Goal: Obtain resource: Download file/media

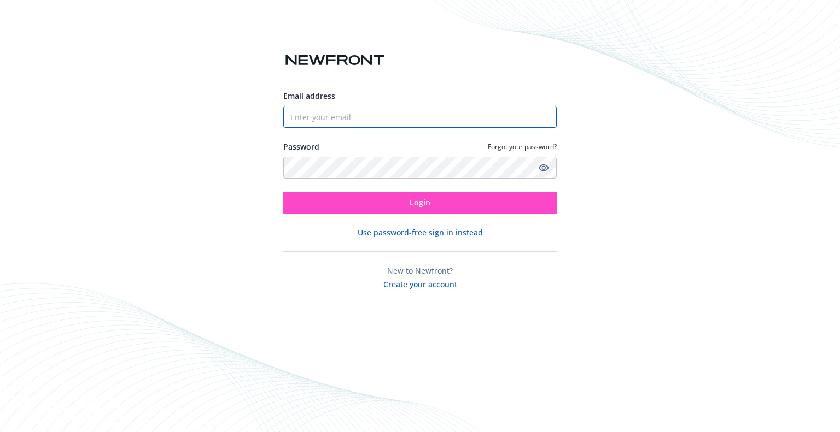
type input "[EMAIL_ADDRESS][DOMAIN_NAME]"
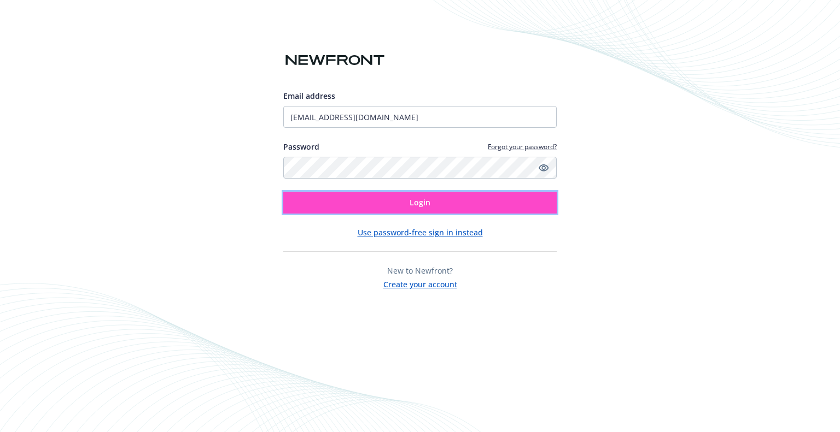
click at [416, 202] on span "Login" at bounding box center [420, 202] width 21 height 10
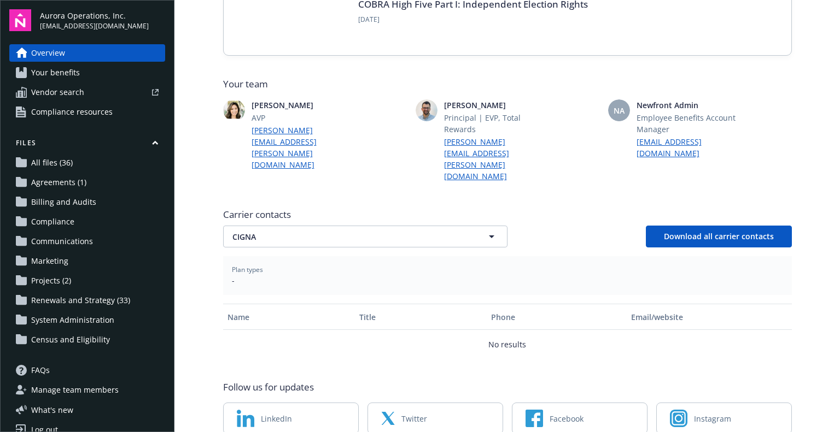
scroll to position [244, 0]
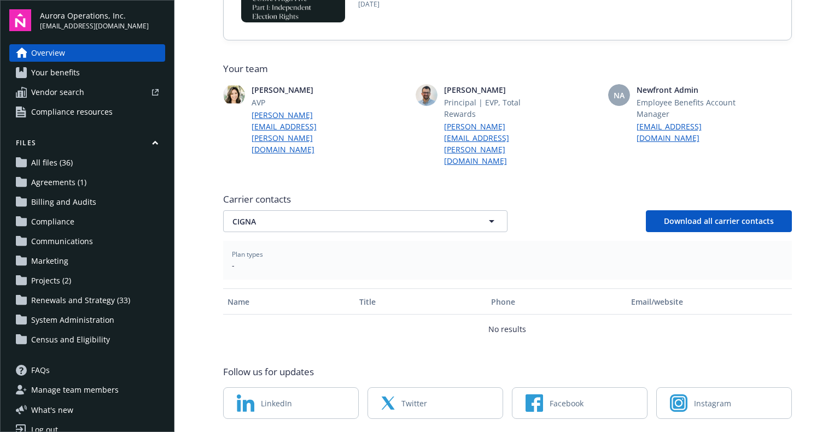
click at [51, 167] on span "All files (36)" at bounding box center [52, 162] width 42 height 17
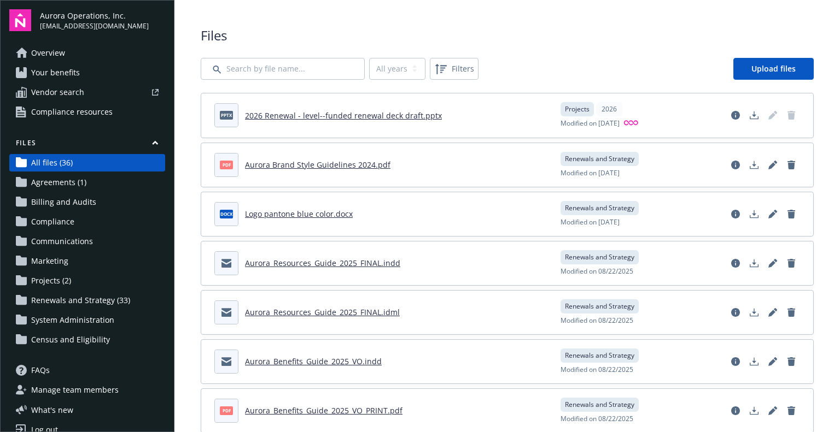
click at [383, 118] on link "2026 Renewal - level--funded renewal deck draft.pptx" at bounding box center [343, 115] width 197 height 10
